Goal: Share content

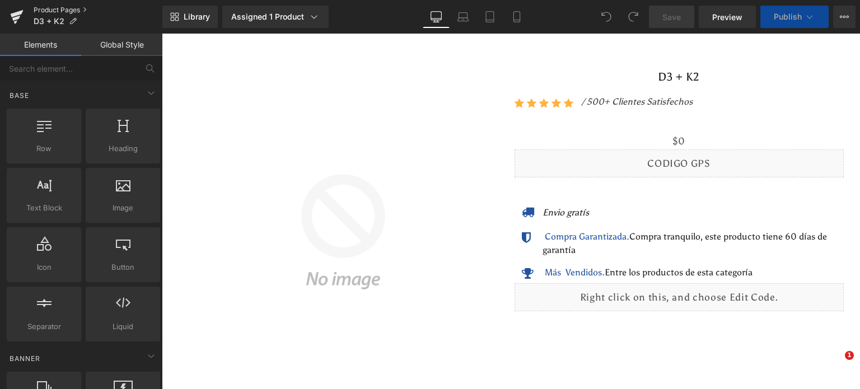
click at [74, 7] on link "Product Pages" at bounding box center [98, 10] width 129 height 9
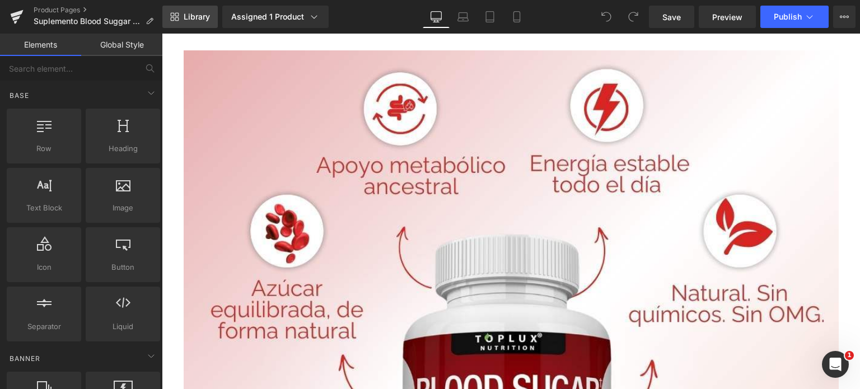
click at [194, 17] on span "Library" at bounding box center [197, 17] width 26 height 10
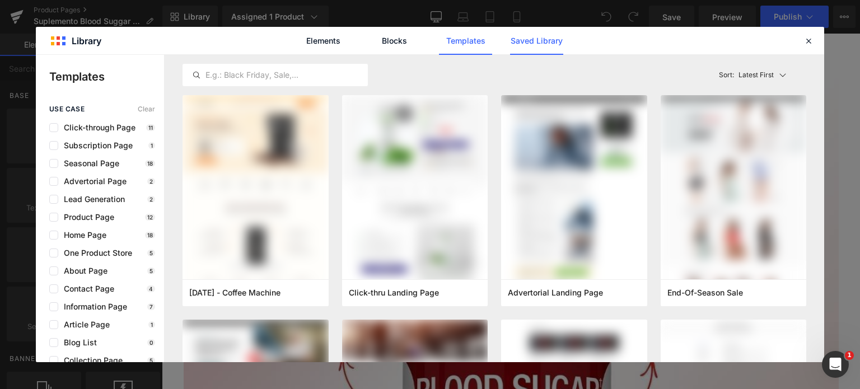
click at [520, 39] on link "Saved Library" at bounding box center [536, 41] width 53 height 28
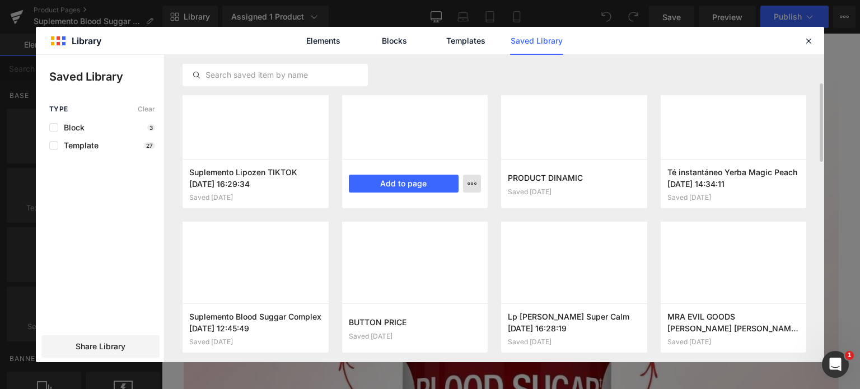
scroll to position [38, 0]
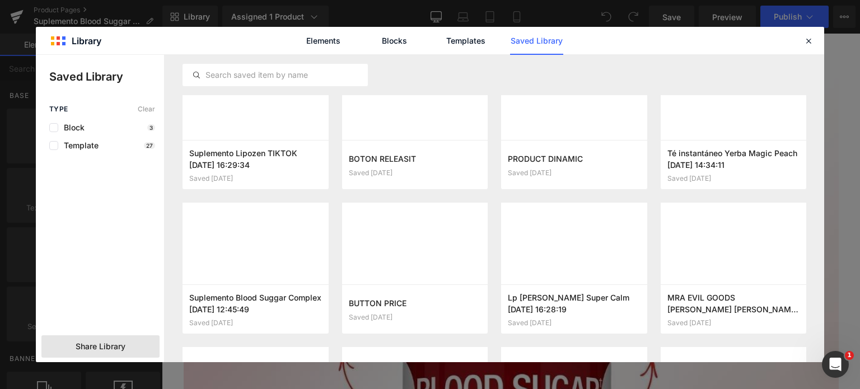
click at [104, 351] on span "Share Library" at bounding box center [101, 346] width 50 height 11
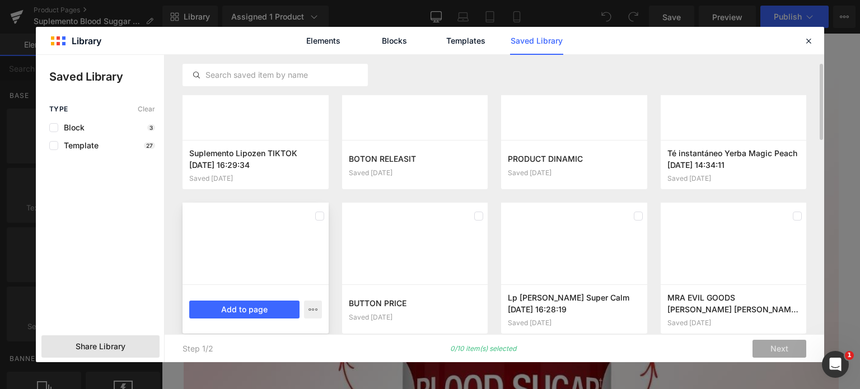
click at [278, 224] on div at bounding box center [255, 244] width 146 height 82
click at [282, 254] on div at bounding box center [255, 244] width 146 height 82
click at [216, 256] on div at bounding box center [255, 244] width 146 height 82
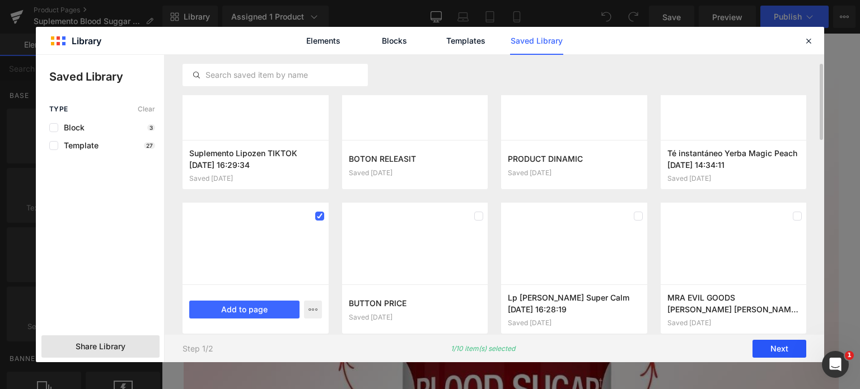
click at [788, 351] on button "Next" at bounding box center [779, 349] width 54 height 18
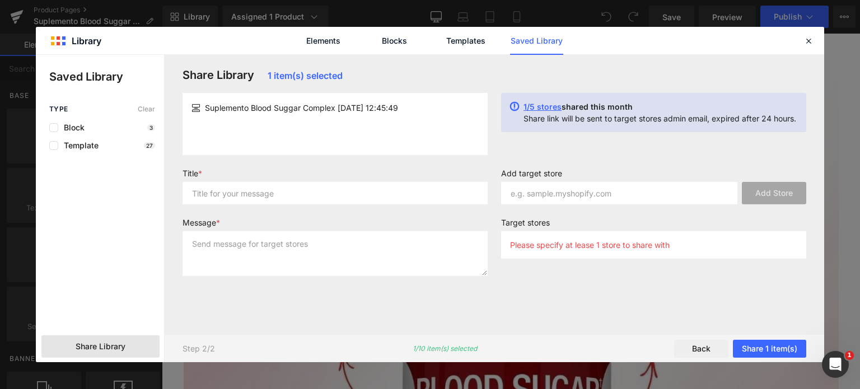
scroll to position [0, 0]
click at [296, 193] on input "text" at bounding box center [334, 193] width 305 height 22
type input "SAAS"
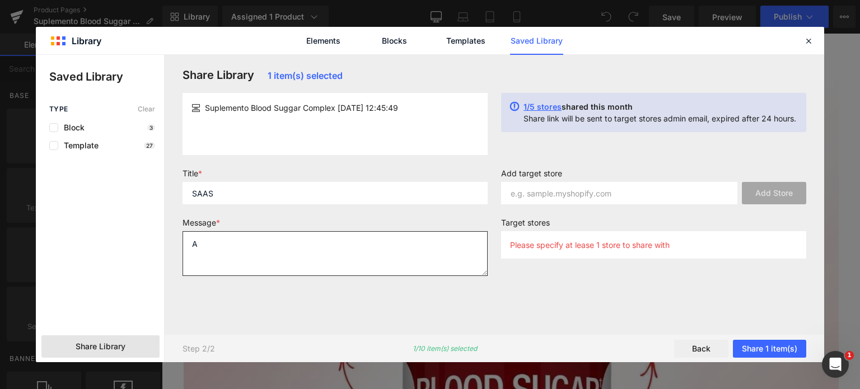
click at [262, 245] on textarea "A" at bounding box center [334, 253] width 305 height 45
type textarea "AS"
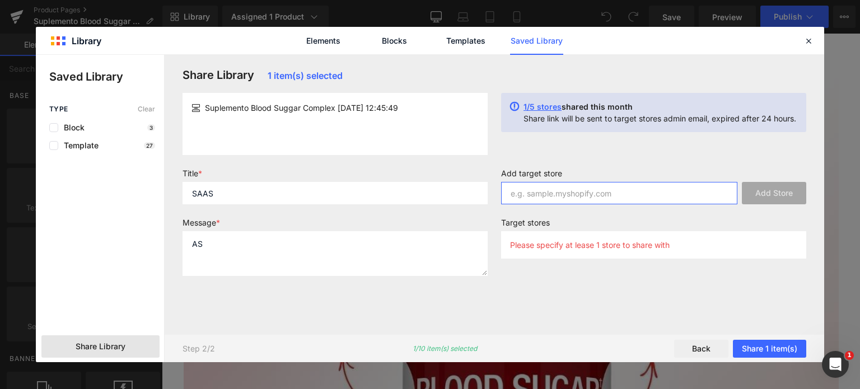
click at [550, 191] on input "text" at bounding box center [619, 193] width 236 height 22
paste input "[DOMAIN_NAME]"
type input "[DOMAIN_NAME]"
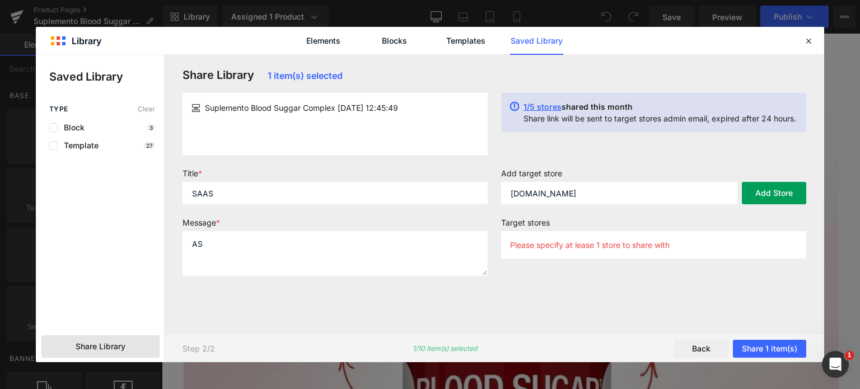
click at [765, 197] on button "Add Store" at bounding box center [774, 193] width 64 height 22
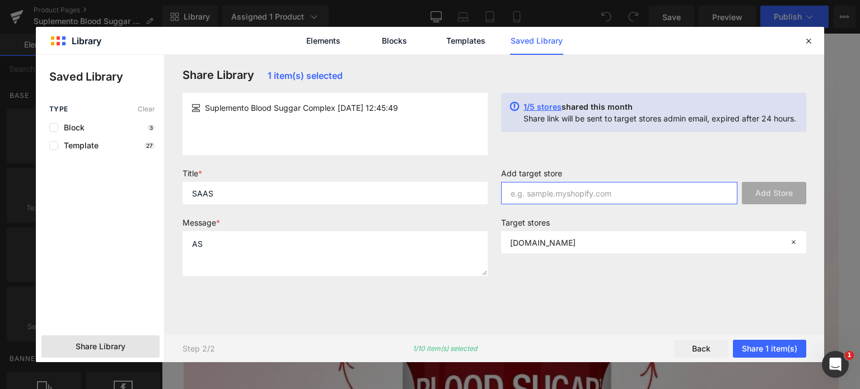
click at [635, 197] on input "text" at bounding box center [619, 193] width 236 height 22
paste input "[DOMAIN_NAME]"
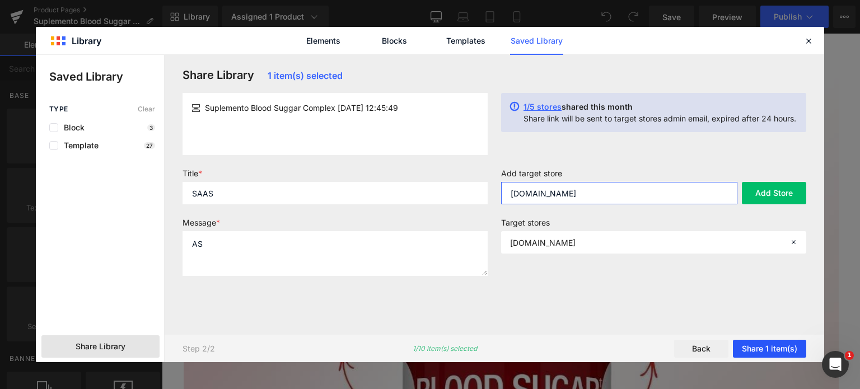
type input "[DOMAIN_NAME]"
click at [793, 350] on button "Share 1 item(s)" at bounding box center [769, 349] width 73 height 18
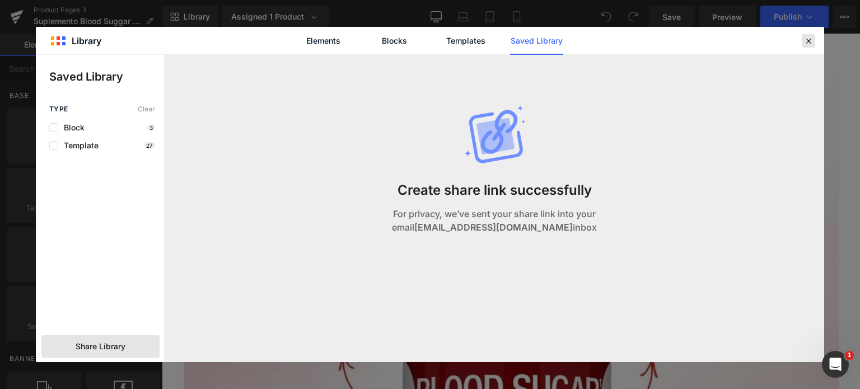
click at [804, 40] on icon at bounding box center [808, 41] width 10 height 10
